Goal: Find specific page/section: Find specific page/section

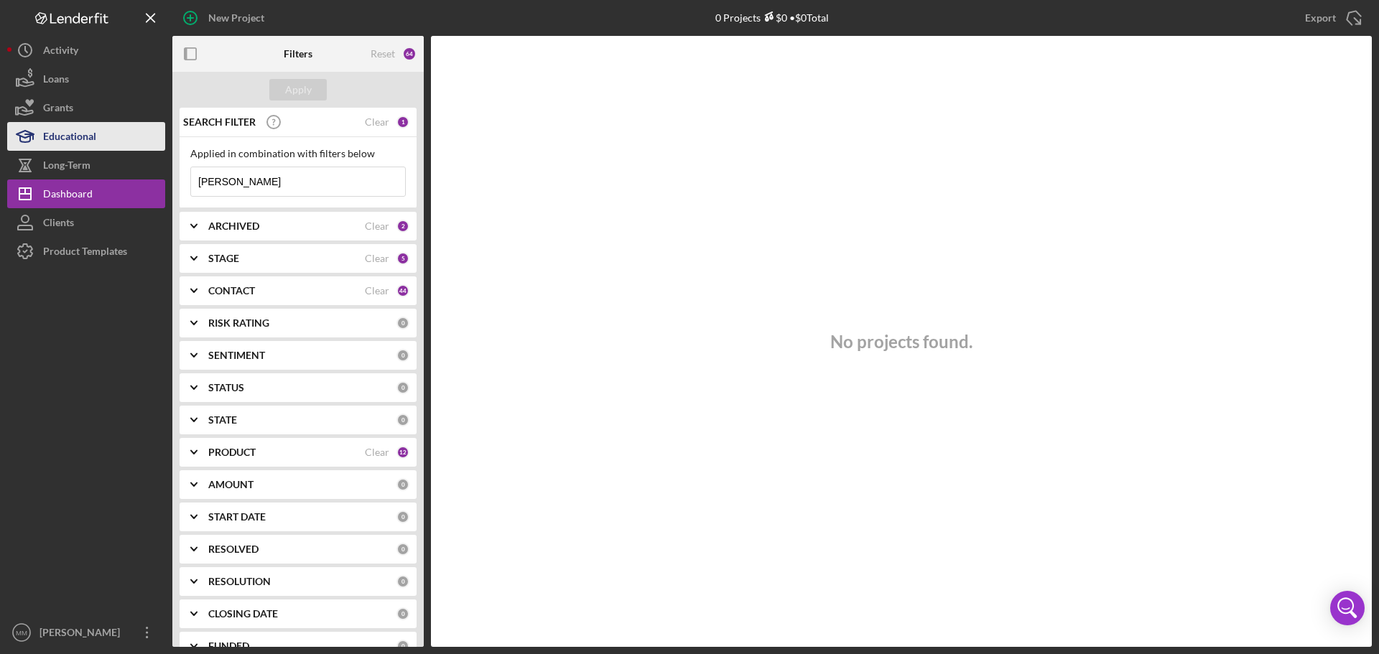
drag, startPoint x: 250, startPoint y: 193, endPoint x: 92, endPoint y: 143, distance: 165.8
click at [100, 149] on div "New Project 0 Projects $0 • $0 Total bunch Export Icon/Export Filters Reset 64 …" at bounding box center [689, 323] width 1364 height 647
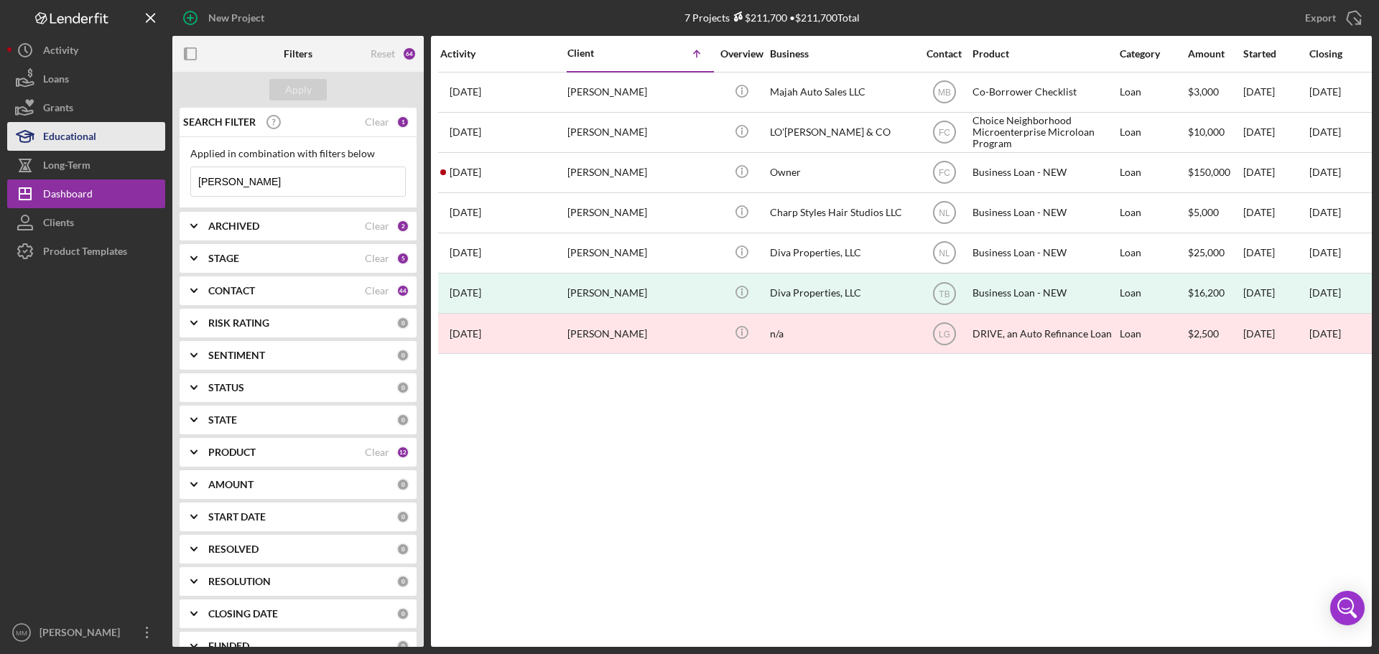
drag, startPoint x: 255, startPoint y: 183, endPoint x: 16, endPoint y: 134, distance: 244.0
click at [20, 138] on div "New Project 7 Projects $211,700 • $211,700 Total bunch Export Icon/Export Filte…" at bounding box center [689, 323] width 1364 height 647
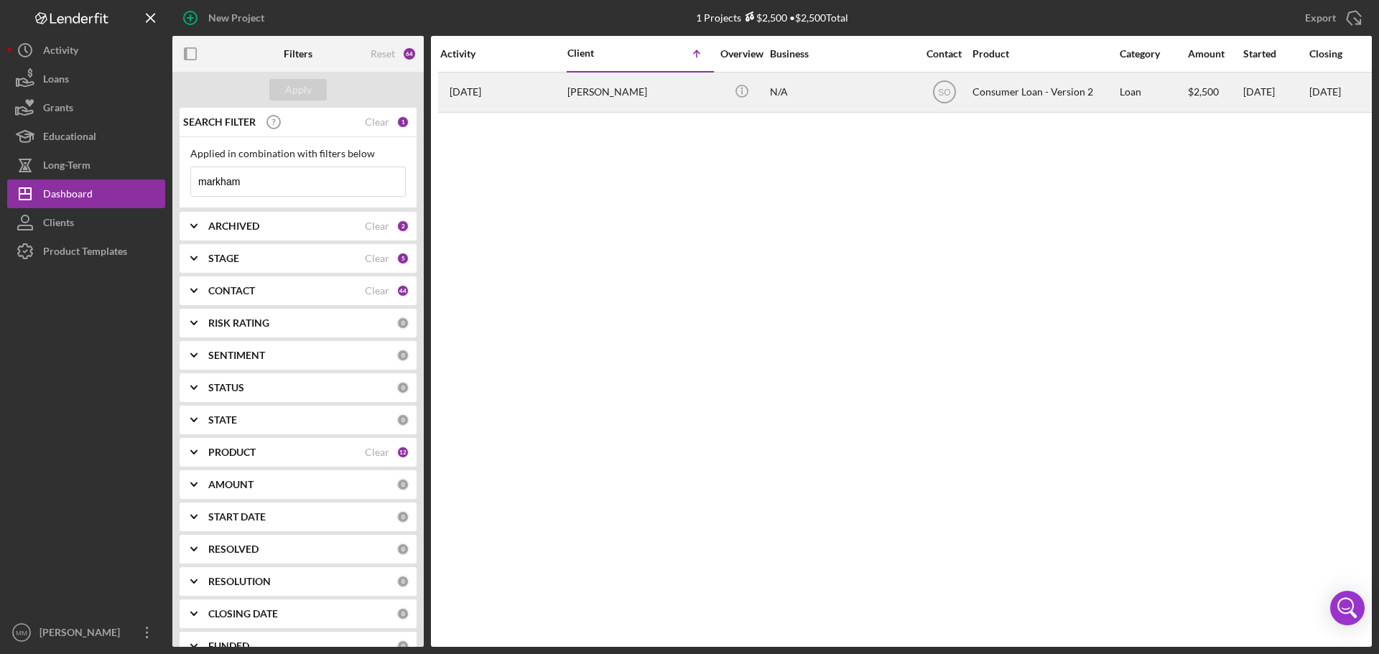
type input "markham"
click at [625, 94] on div "[PERSON_NAME]" at bounding box center [639, 92] width 144 height 38
